Goal: Transaction & Acquisition: Purchase product/service

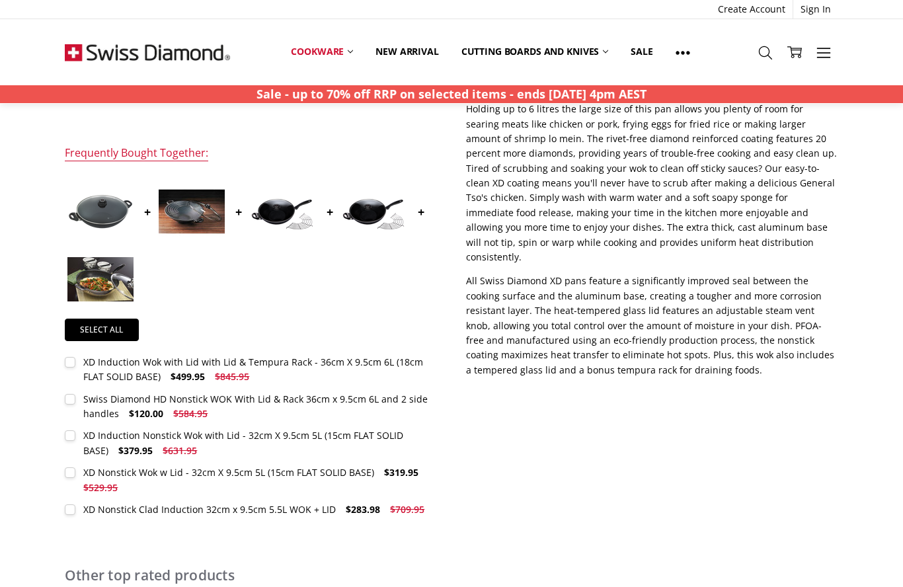
scroll to position [480, 0]
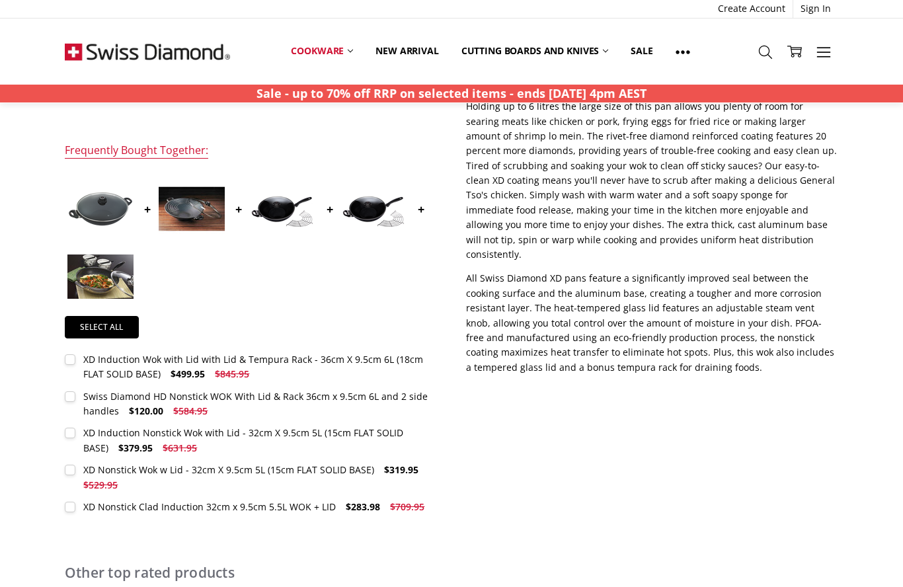
click at [346, 364] on div "XD Induction Wok with Lid with Lid & Tempura Rack - 36cm X 9.5cm 6L (18cm FLAT …" at bounding box center [253, 367] width 340 height 27
click at [151, 368] on div "XD Induction Wok with Lid with Lid & Tempura Rack - 36cm X 9.5cm 6L (18cm FLAT …" at bounding box center [253, 366] width 340 height 27
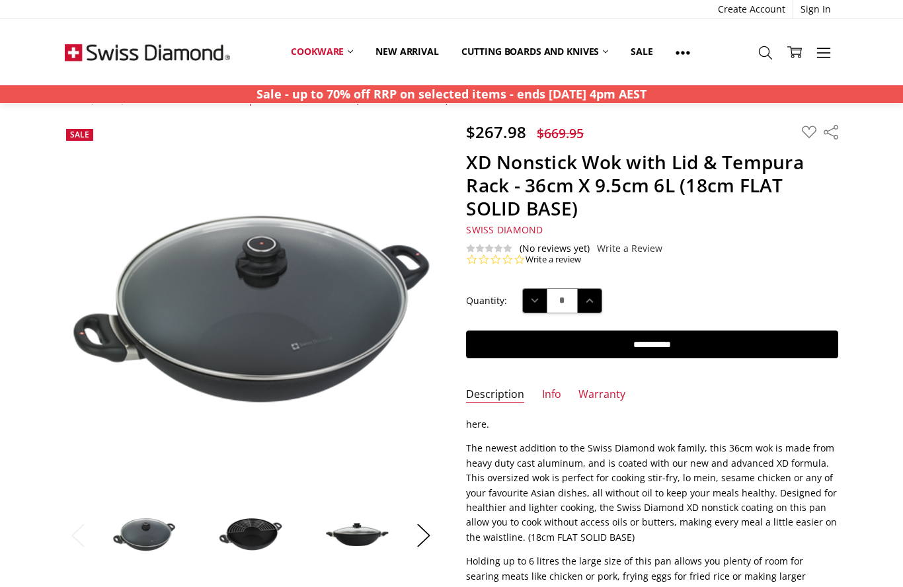
scroll to position [27, 0]
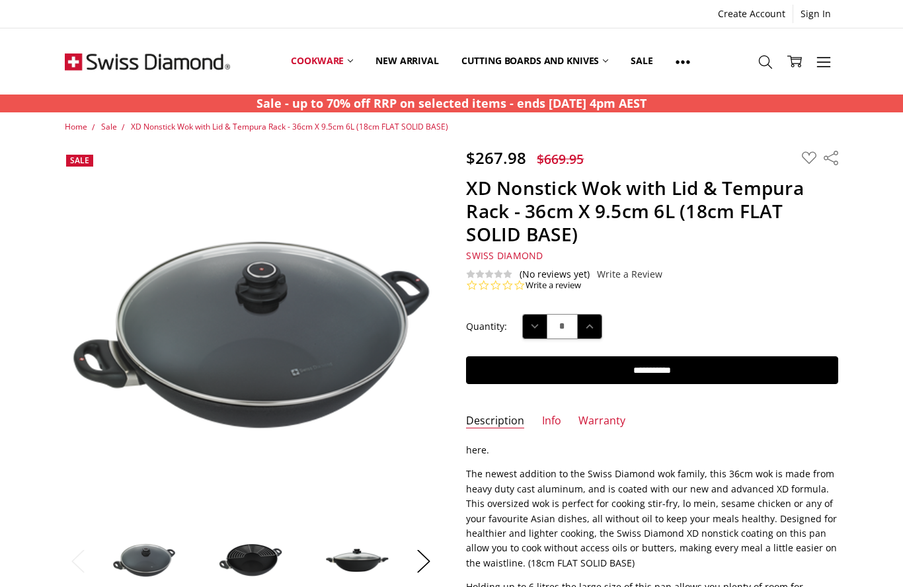
click at [0, 0] on link "XD+ Nonstick Induction" at bounding box center [0, 0] width 0 height 0
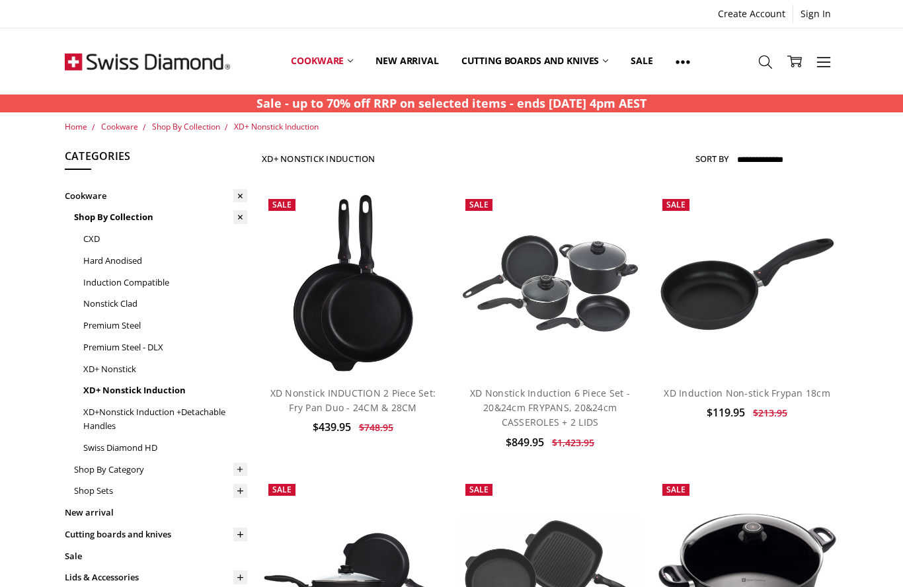
click at [766, 69] on icon at bounding box center [765, 62] width 15 height 15
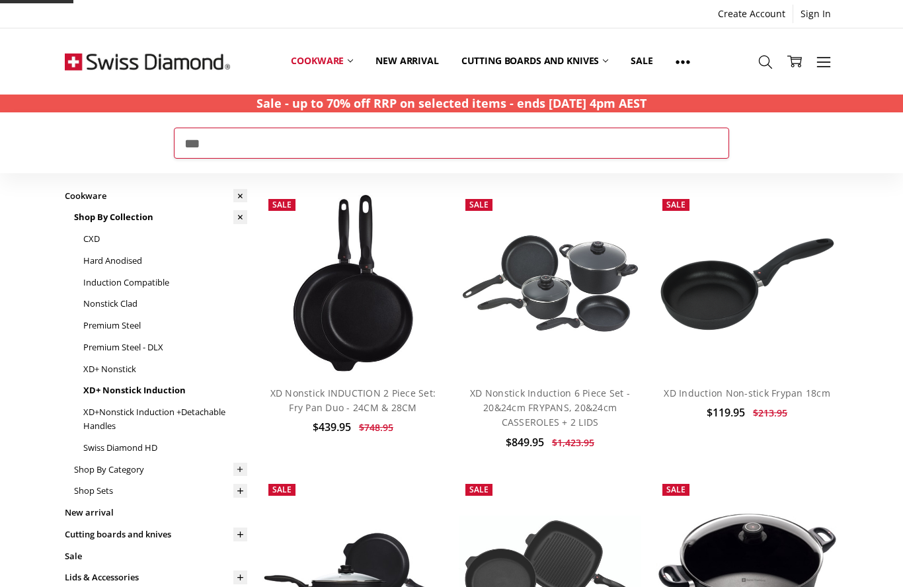
type input "***"
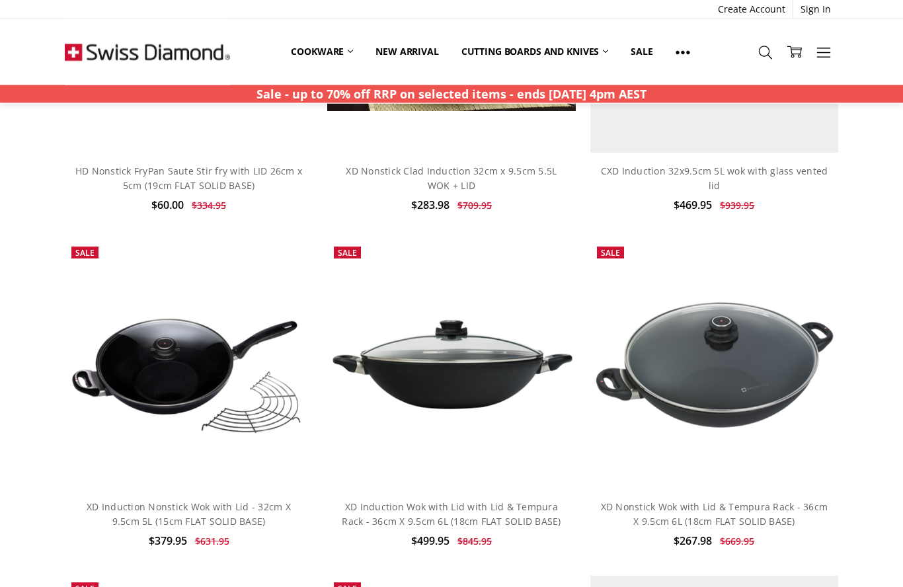
scroll to position [913, 0]
click at [486, 357] on img at bounding box center [451, 365] width 248 height 100
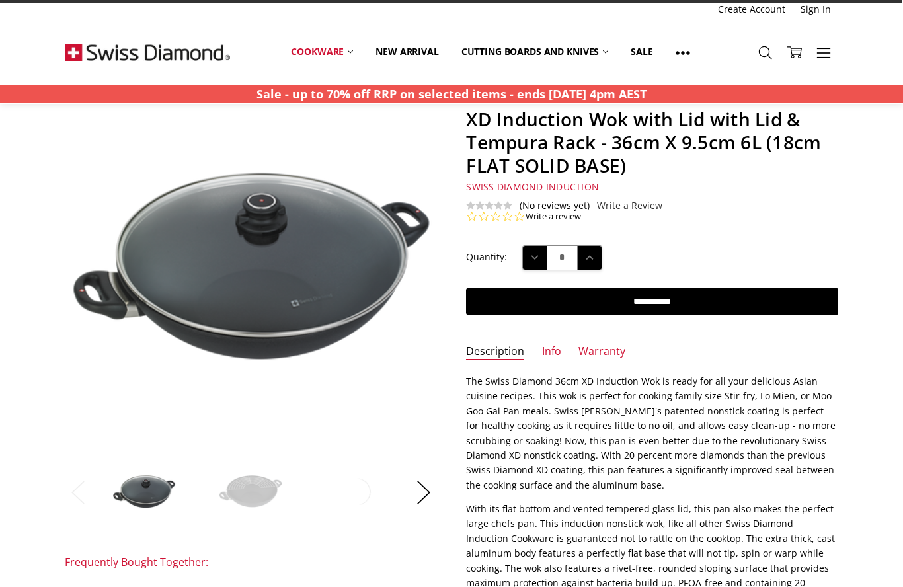
scroll to position [74, 0]
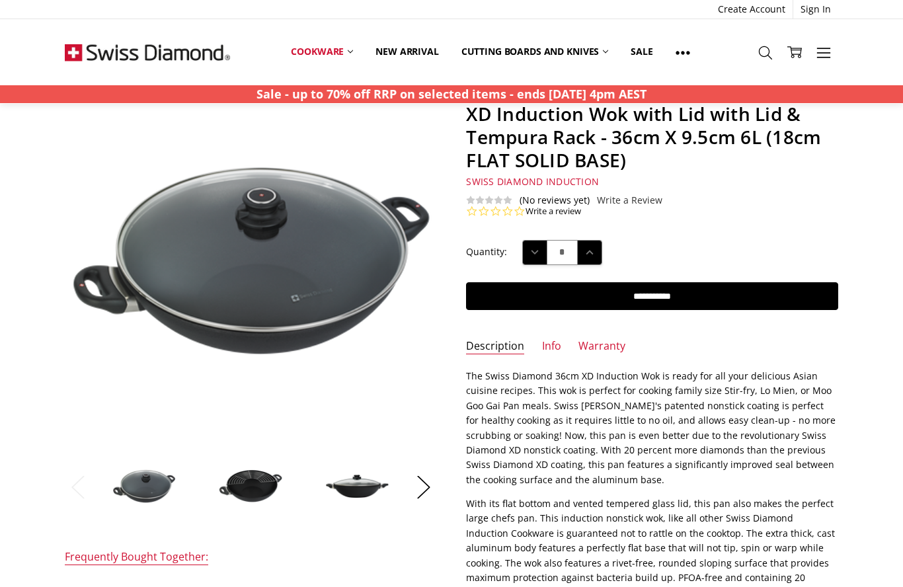
click at [365, 493] on img at bounding box center [357, 486] width 66 height 27
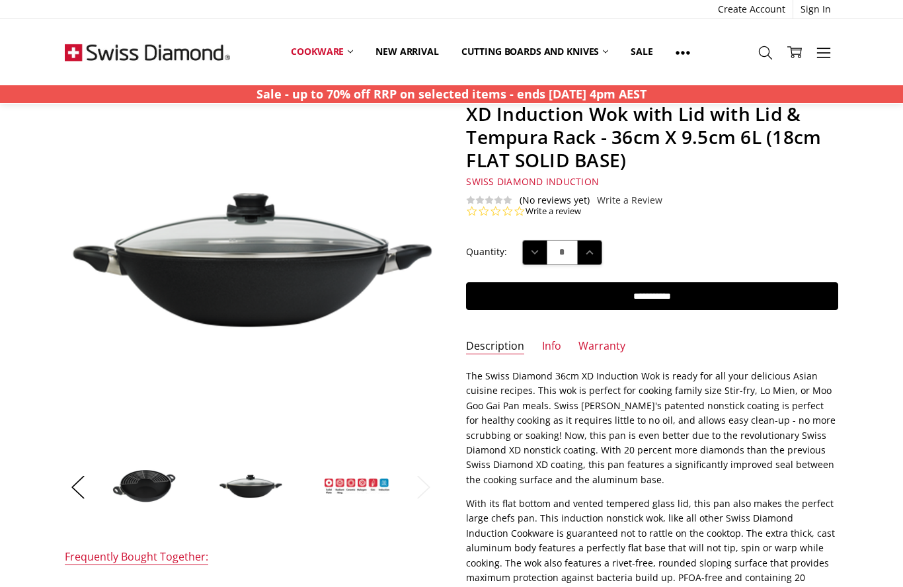
click at [426, 491] on button "Next" at bounding box center [423, 487] width 26 height 40
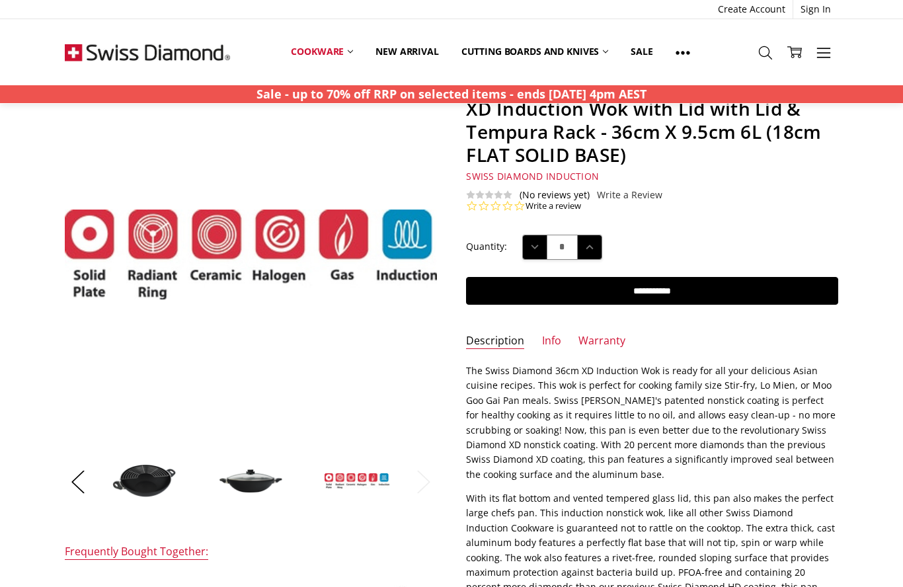
scroll to position [79, 0]
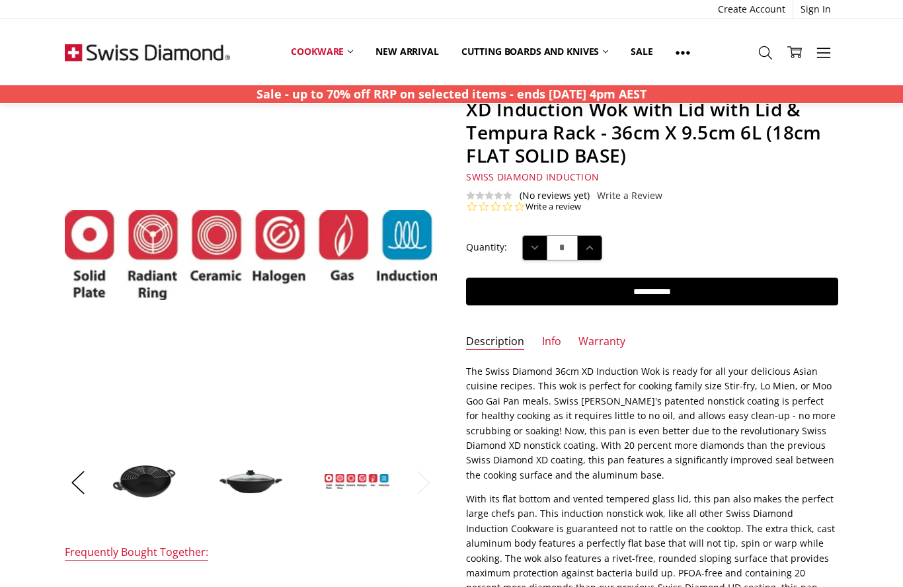
click at [248, 482] on img at bounding box center [250, 481] width 66 height 27
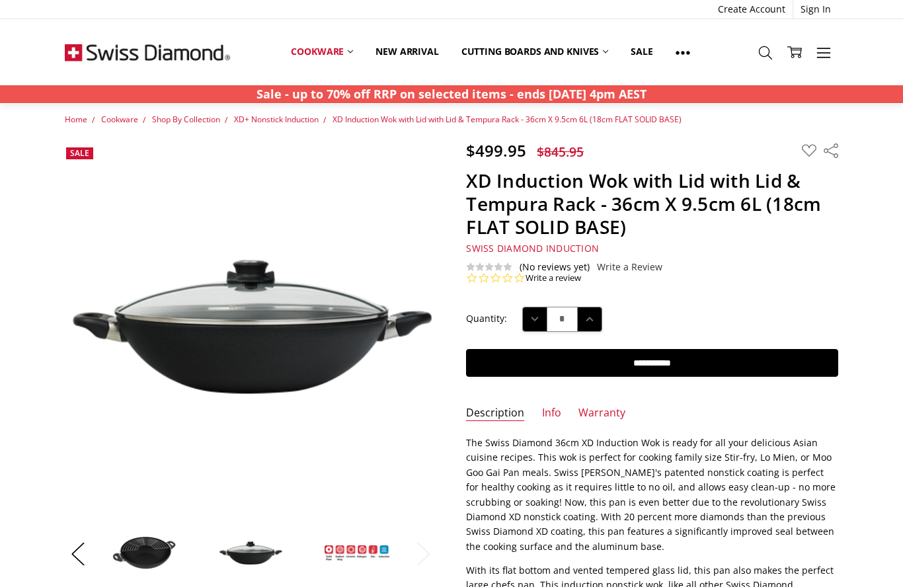
scroll to position [0, 0]
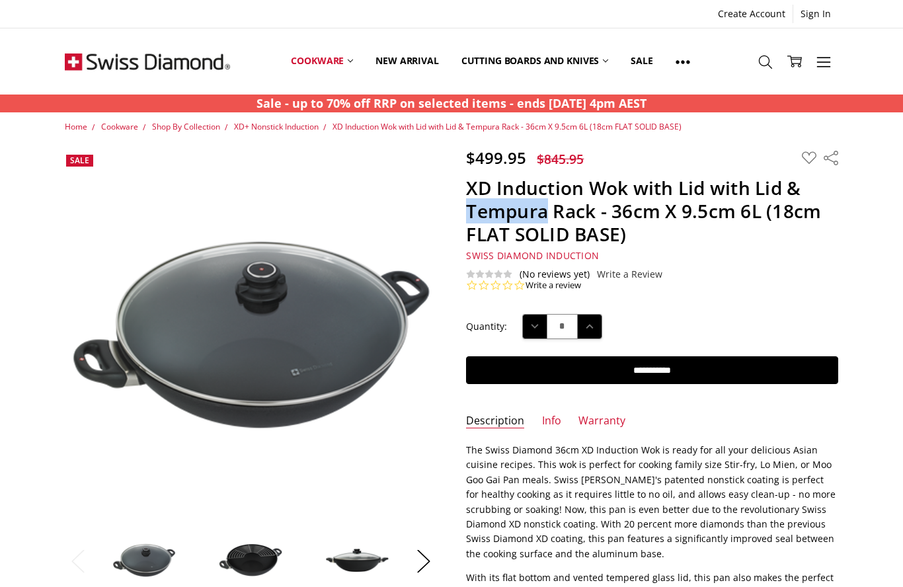
click at [475, 194] on h1 "XD Induction Wok with Lid with Lid & Tempura Rack - 36cm X 9.5cm 6L (18cm FLAT …" at bounding box center [652, 210] width 372 height 69
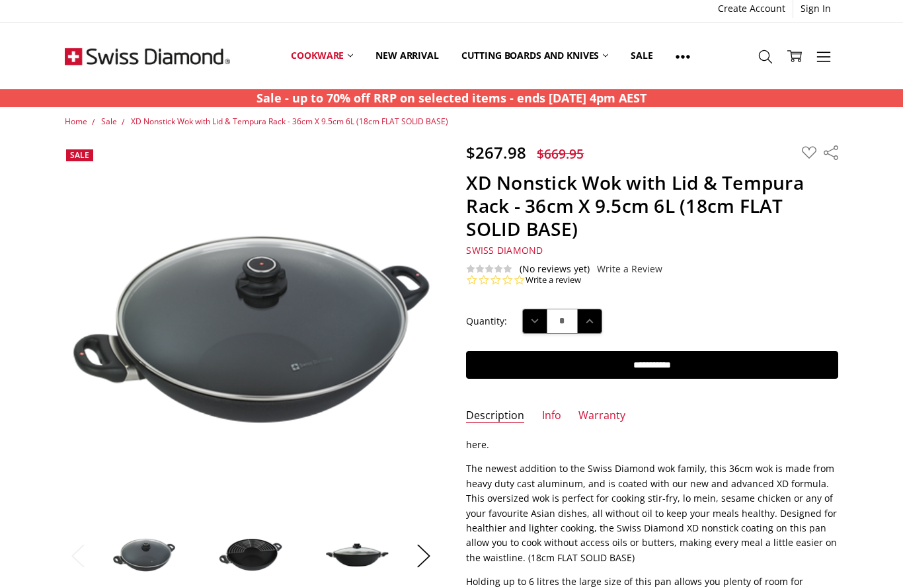
scroll to position [11, 0]
